Goal: Information Seeking & Learning: Learn about a topic

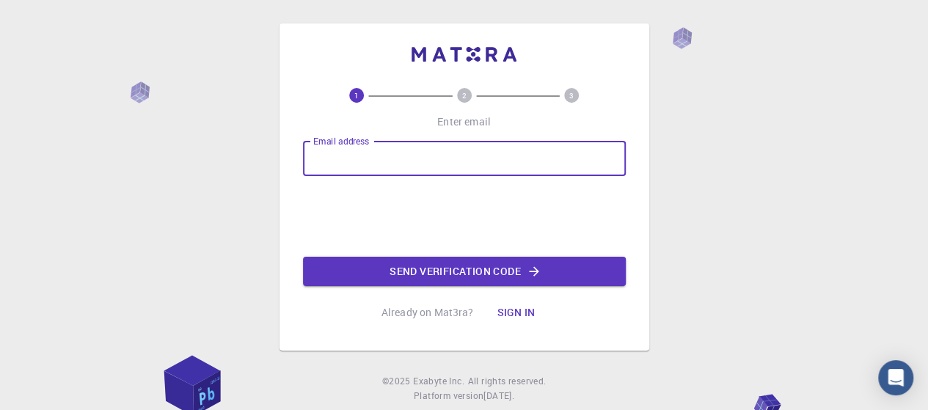
type input "[EMAIL_ADDRESS][DOMAIN_NAME]"
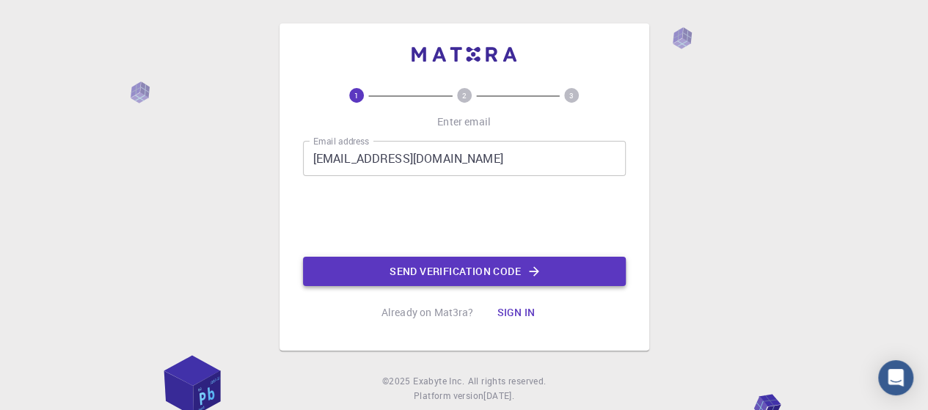
click at [515, 271] on button "Send verification code" at bounding box center [464, 271] width 323 height 29
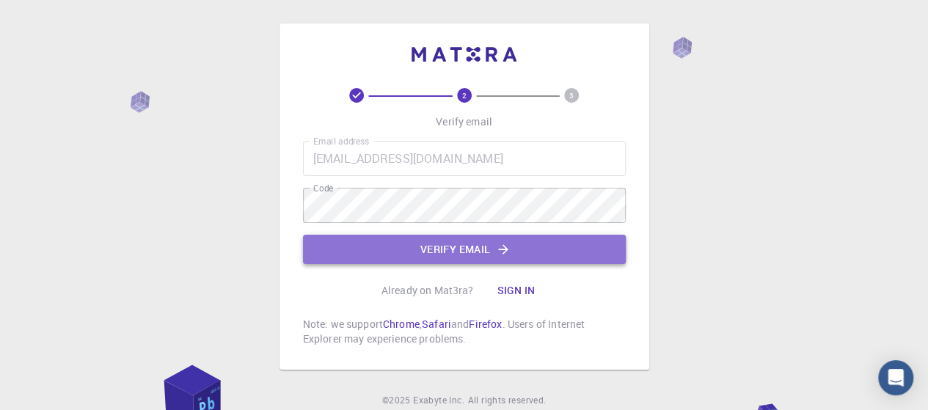
click at [473, 252] on button "Verify email" at bounding box center [464, 249] width 323 height 29
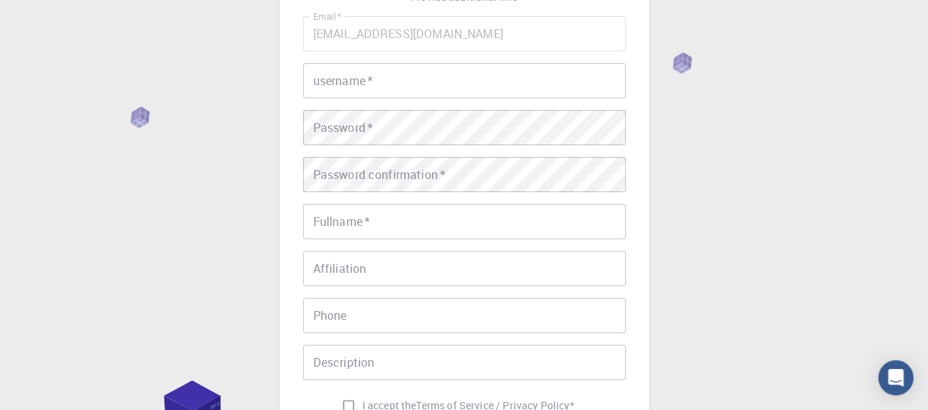
scroll to position [123, 0]
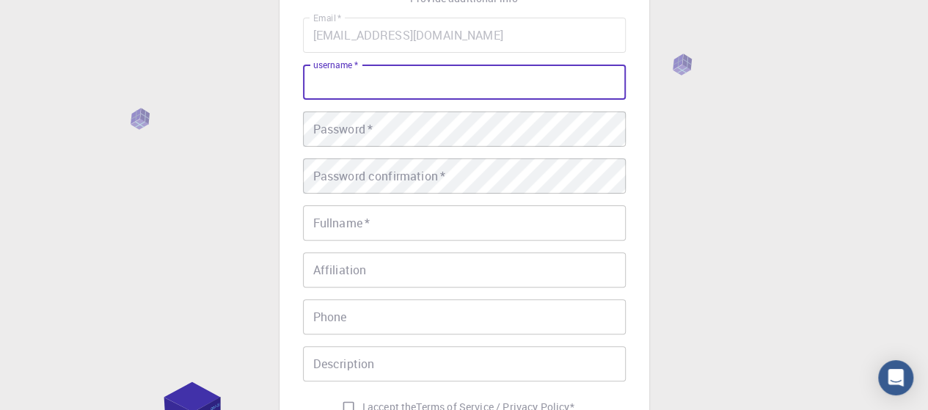
click at [412, 87] on input "username   *" at bounding box center [464, 82] width 323 height 35
type input "D"
type input "Samarth_"
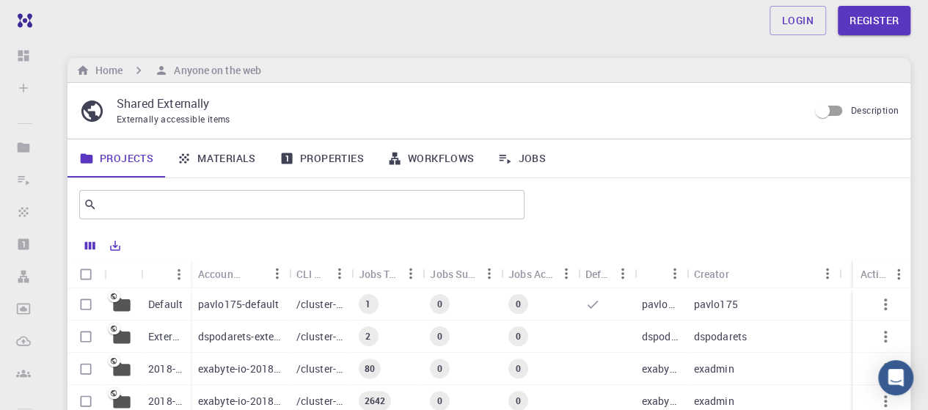
click at [232, 152] on link "Materials" at bounding box center [216, 158] width 103 height 38
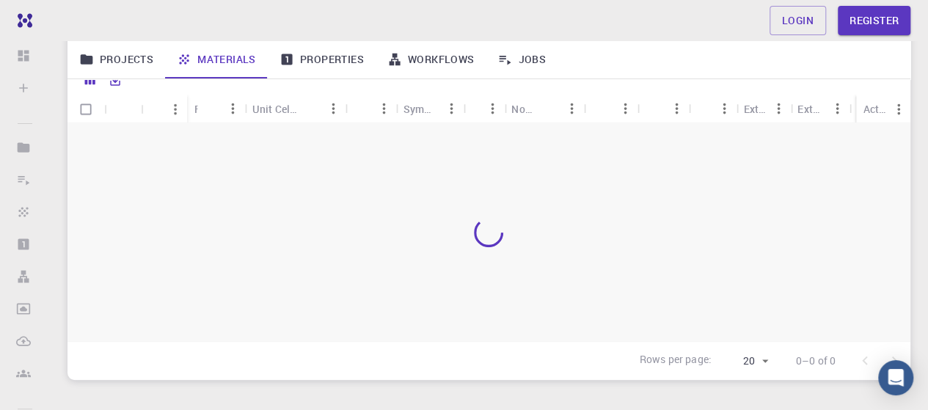
scroll to position [161, 0]
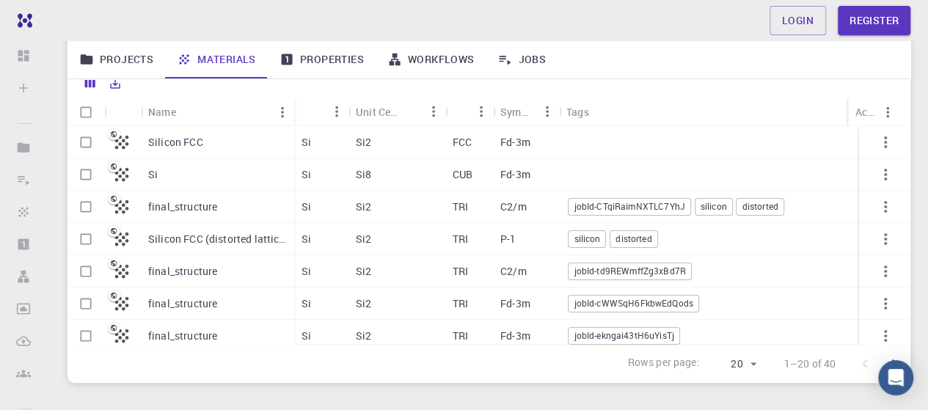
click at [201, 137] on p "Silicon FCC" at bounding box center [175, 142] width 55 height 15
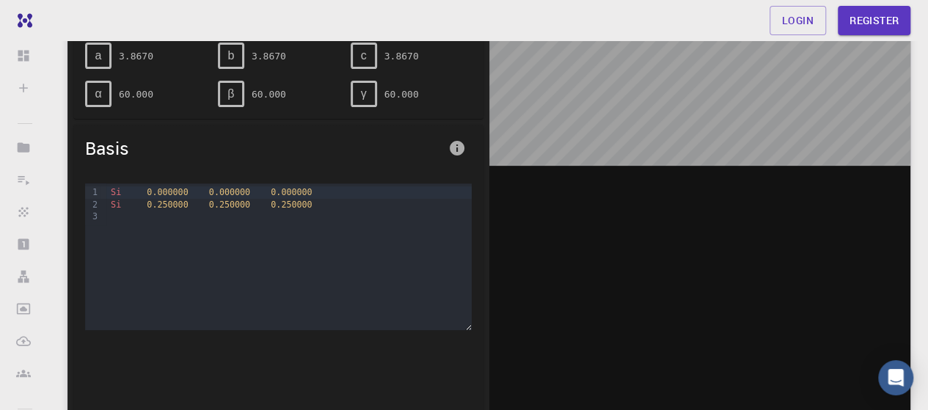
scroll to position [177, 0]
click at [172, 263] on div "Si 0.000000 0.000000 0.000000 Si 0.250000 0.250000 0.250000" at bounding box center [288, 256] width 365 height 147
click at [95, 50] on span "a" at bounding box center [98, 54] width 7 height 13
click at [220, 224] on div "Si 0.000000 0.000000 0.000000 Si 0.250000 0.250000 0.250000" at bounding box center [288, 256] width 365 height 147
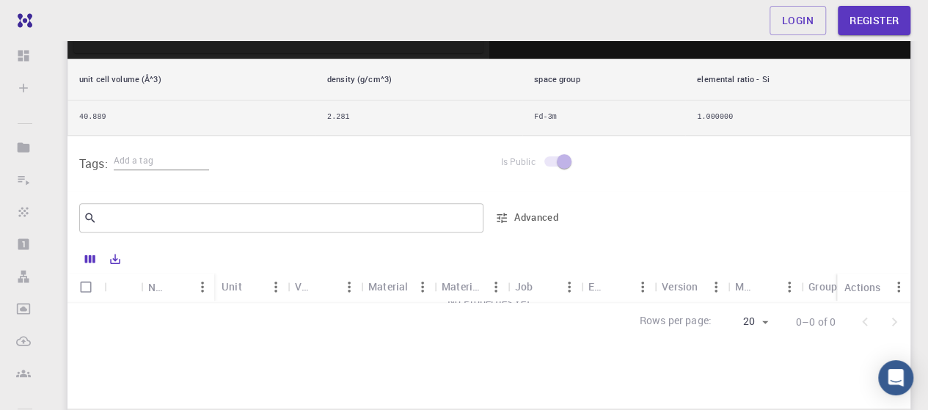
scroll to position [540, 0]
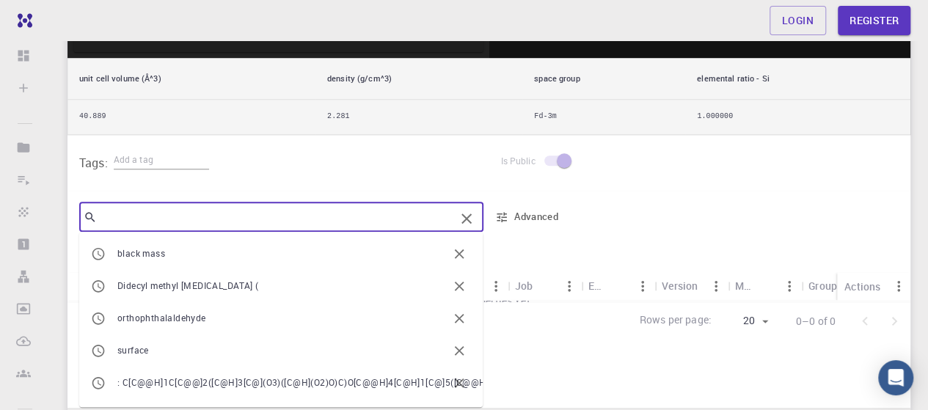
click at [290, 214] on input "text" at bounding box center [276, 217] width 358 height 21
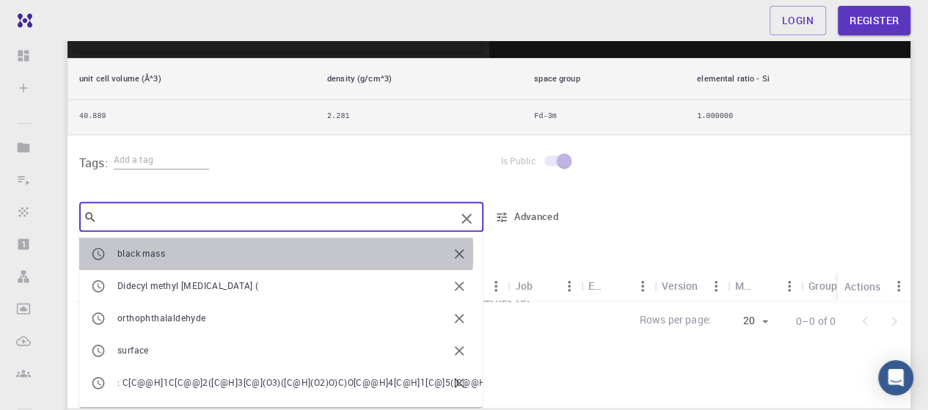
click at [226, 250] on span "black mass" at bounding box center [282, 253] width 330 height 15
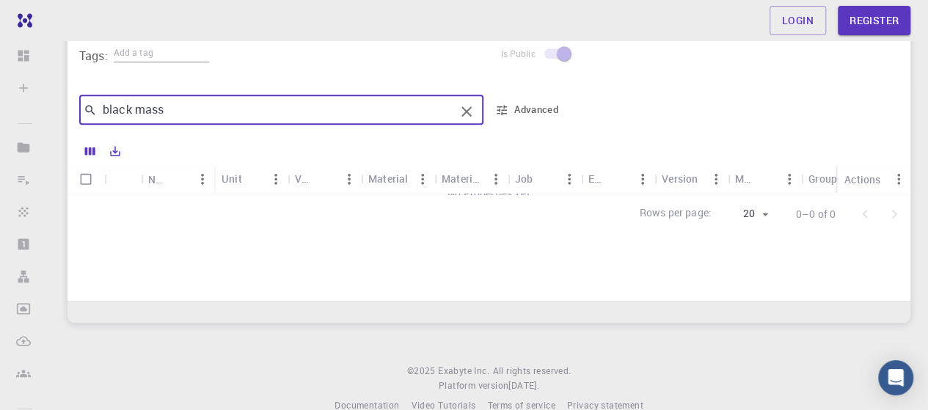
scroll to position [648, 0]
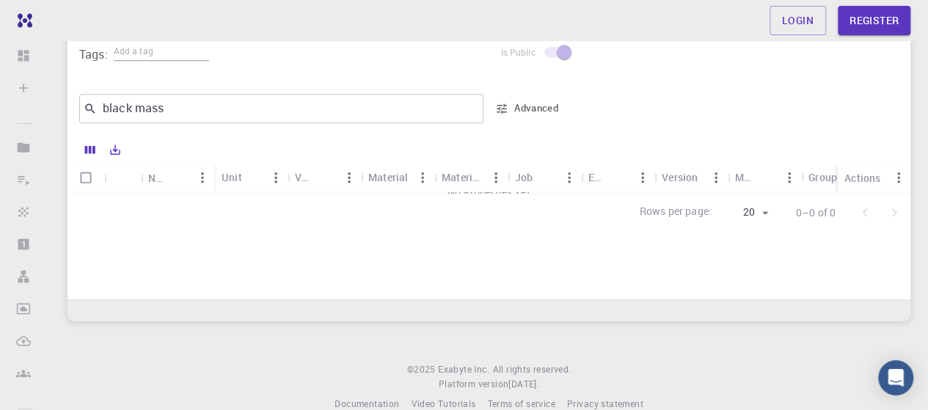
click at [486, 98] on div "black mass ​ Advanced" at bounding box center [322, 108] width 486 height 35
click at [378, 111] on input "black mass" at bounding box center [276, 108] width 358 height 21
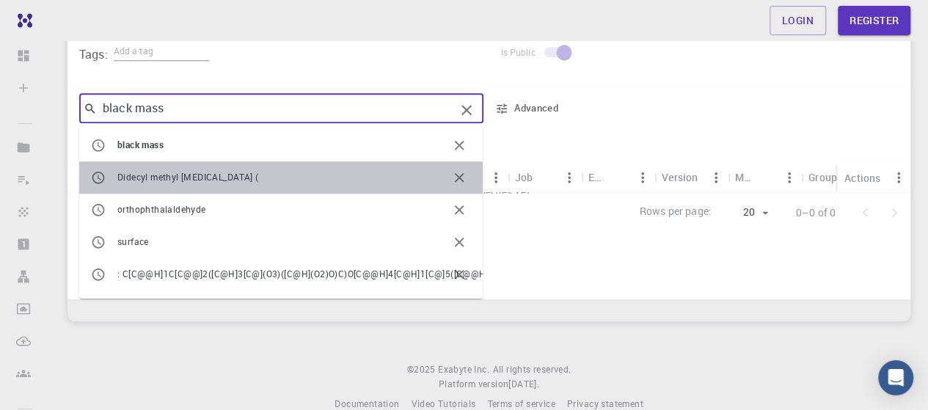
click at [332, 176] on span "Didecyl methyl [MEDICAL_DATA] (" at bounding box center [282, 177] width 330 height 15
type input "Didecyl methyl [MEDICAL_DATA] ("
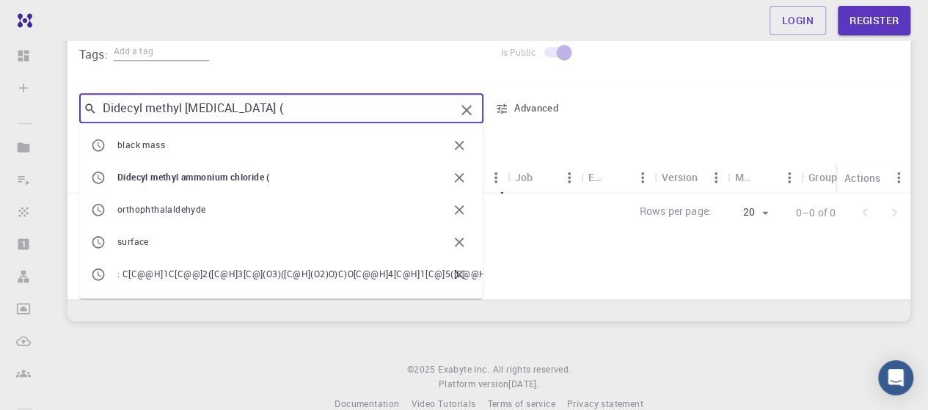
drag, startPoint x: 333, startPoint y: 102, endPoint x: 98, endPoint y: 100, distance: 234.7
click at [98, 100] on input "Didecyl methyl [MEDICAL_DATA] (" at bounding box center [276, 108] width 358 height 21
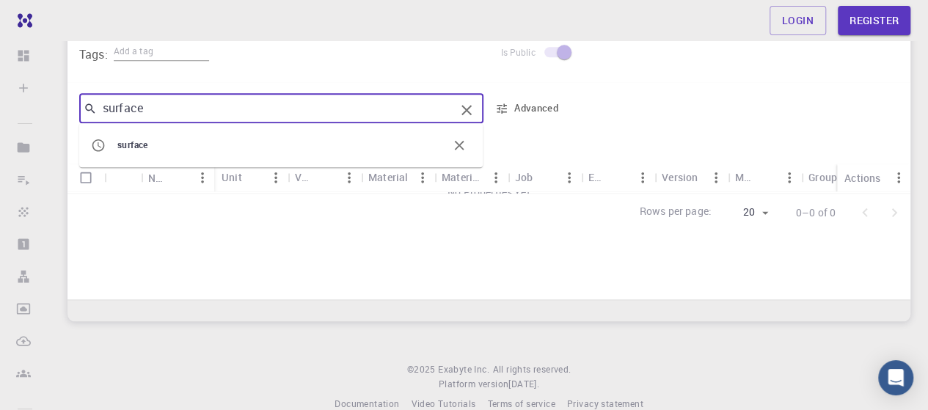
click at [142, 147] on span "surface" at bounding box center [132, 145] width 31 height 12
type input "surface"
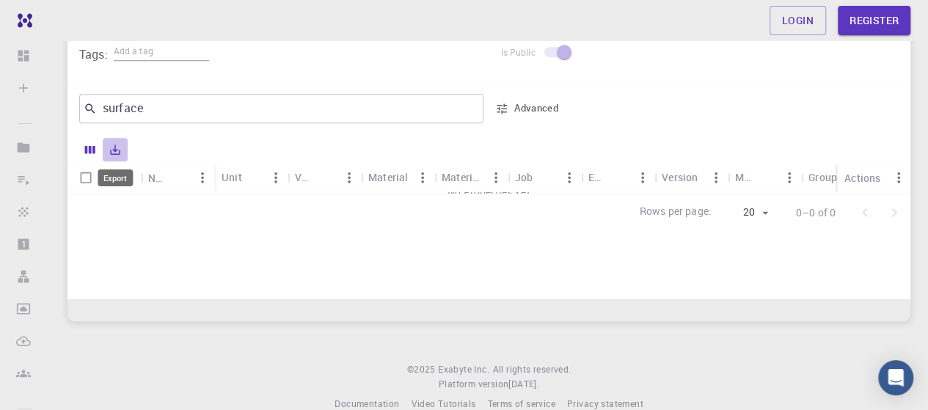
click at [108, 146] on button "Export" at bounding box center [115, 149] width 25 height 23
click at [114, 147] on icon "Export" at bounding box center [116, 149] width 10 height 10
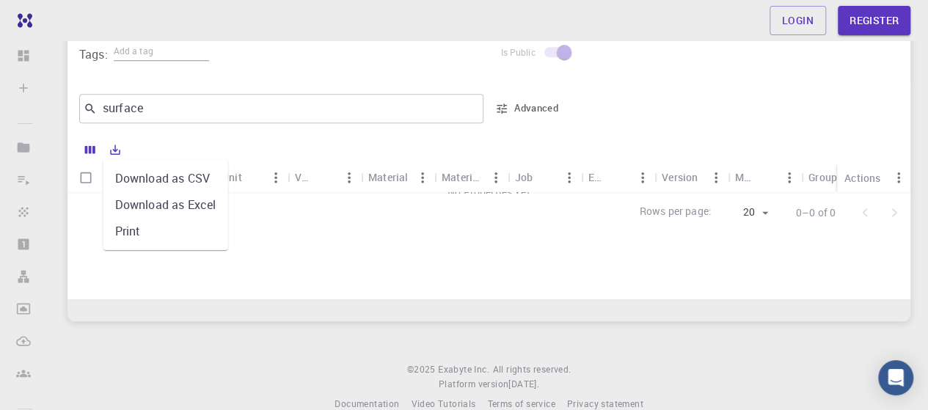
click at [169, 187] on li "Download as CSV" at bounding box center [165, 178] width 125 height 26
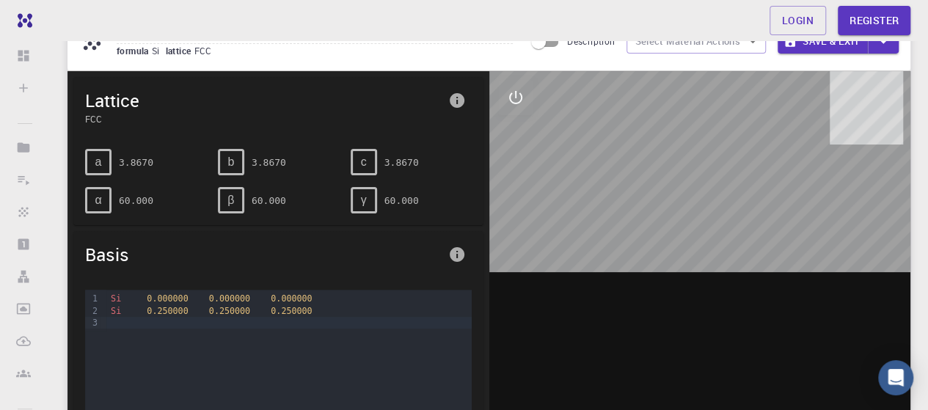
scroll to position [0, 0]
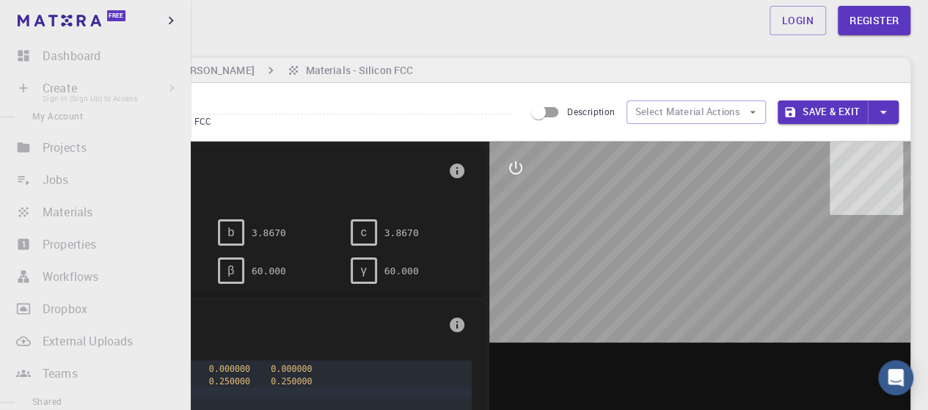
click at [29, 84] on li "Create Sign In (Sign Up) to Access New Job New Material Create Material Upload …" at bounding box center [95, 87] width 191 height 29
click at [169, 18] on icon "button" at bounding box center [171, 20] width 16 height 16
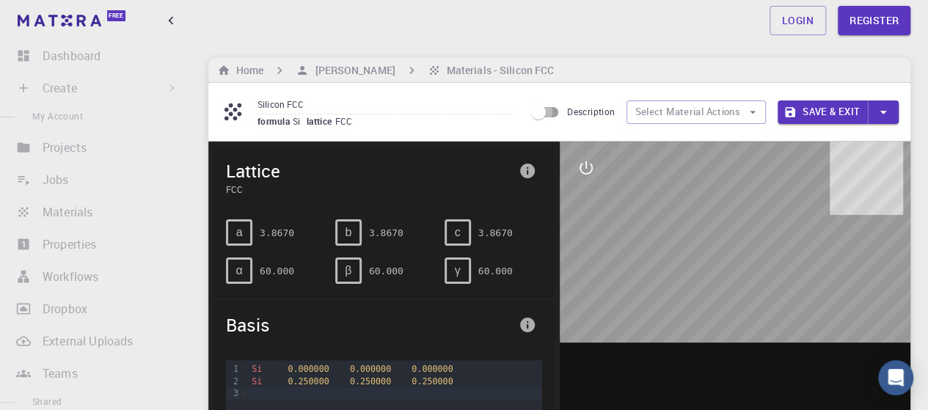
click at [554, 114] on input "Description" at bounding box center [539, 112] width 84 height 28
checkbox input "true"
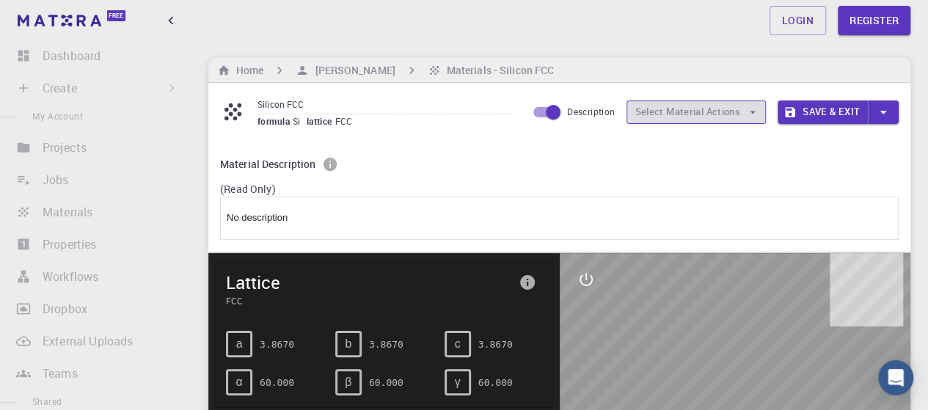
click at [695, 115] on button "Select Material Actions" at bounding box center [695, 111] width 139 height 23
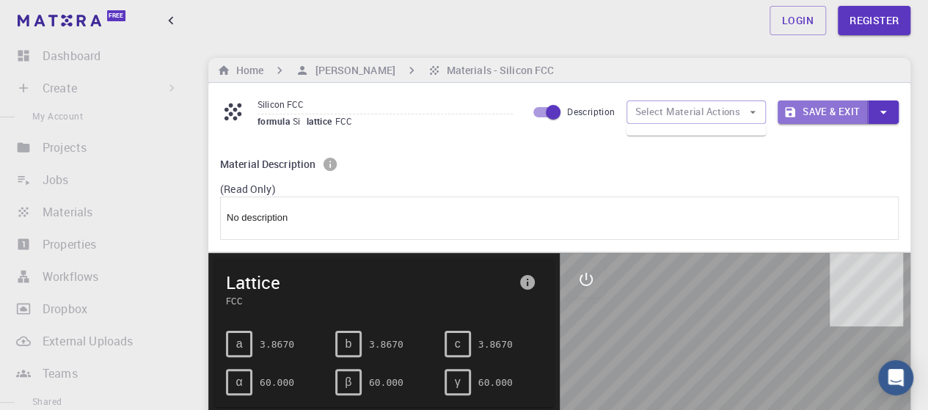
click at [813, 107] on button "Save & Exit" at bounding box center [822, 111] width 90 height 23
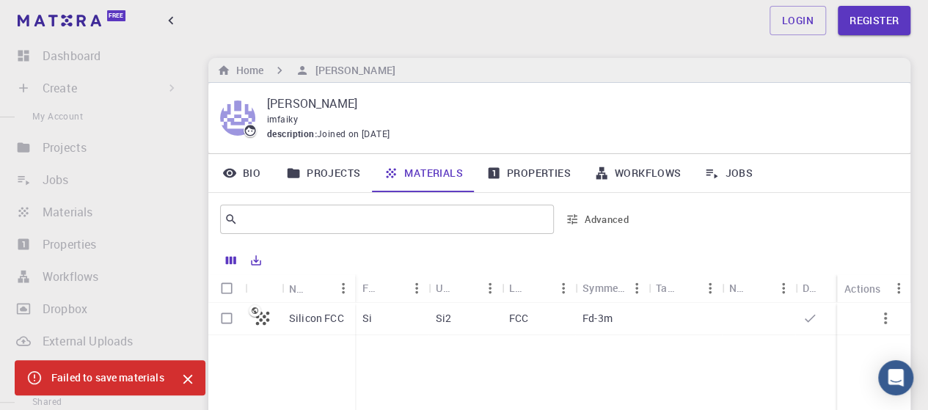
click at [323, 314] on p "Silicon FCC" at bounding box center [316, 318] width 55 height 15
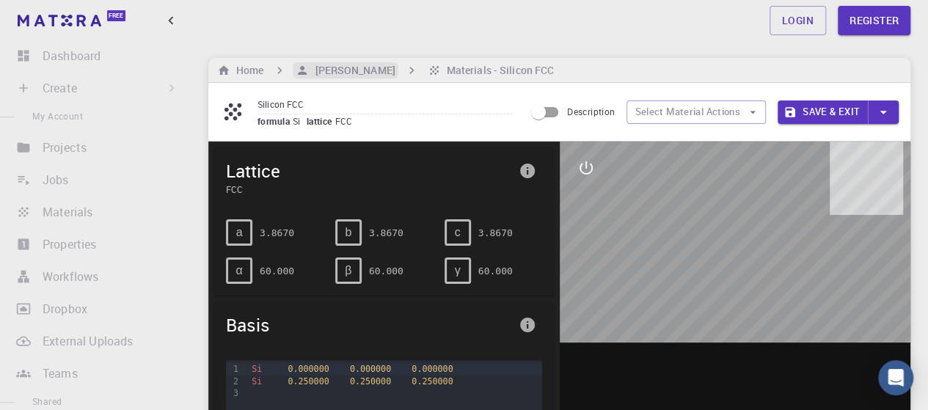
click at [359, 66] on h6 "[PERSON_NAME]" at bounding box center [352, 70] width 86 height 16
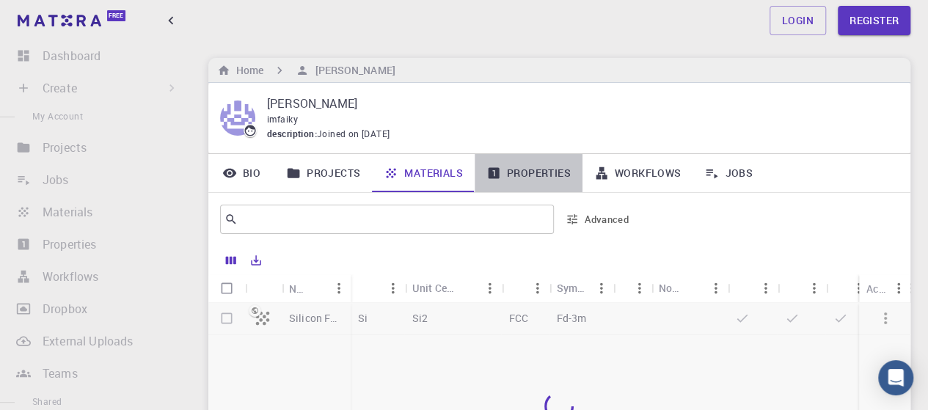
click at [538, 177] on link "Properties" at bounding box center [529, 173] width 108 height 38
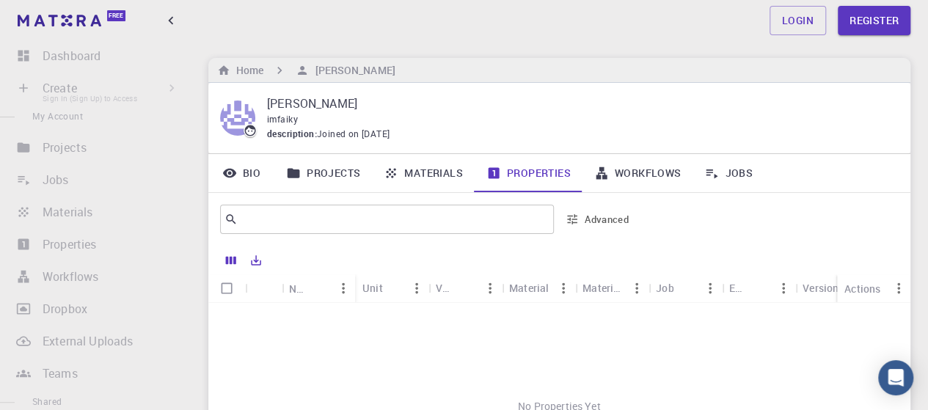
click at [54, 87] on li "Create Sign In (Sign Up) to Access New Job New Material Create Material Upload …" at bounding box center [95, 87] width 191 height 29
click at [82, 113] on span "My Account" at bounding box center [57, 116] width 51 height 12
click at [98, 87] on li "Create Sign In (Sign Up) to Access New Job New Material Create Material Upload …" at bounding box center [95, 87] width 191 height 29
